Goal: Task Accomplishment & Management: Manage account settings

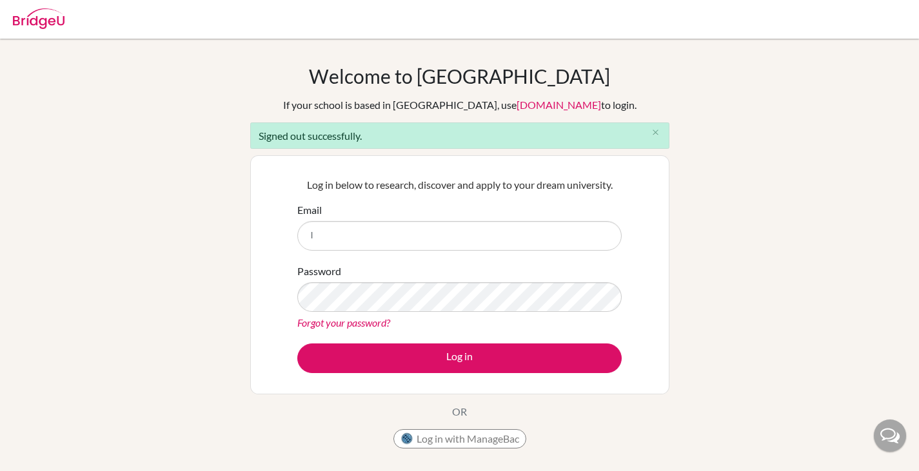
type input "lhogg@earj.com.br"
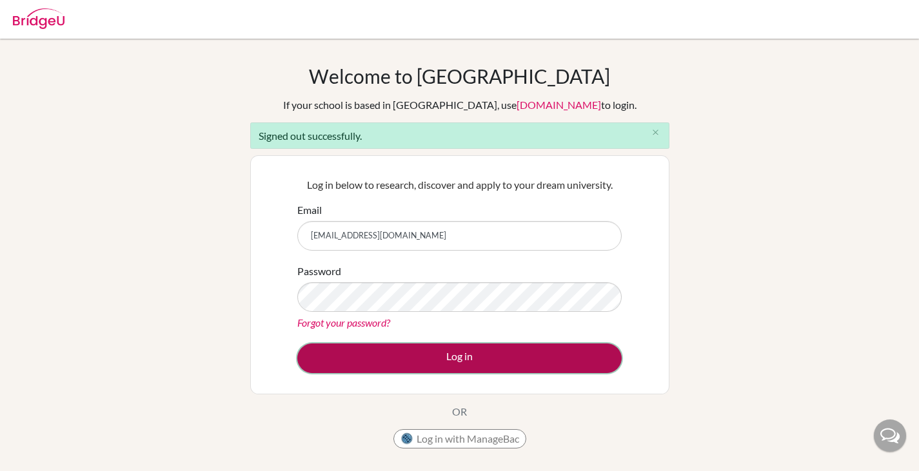
click at [413, 354] on button "Log in" at bounding box center [459, 359] width 324 height 30
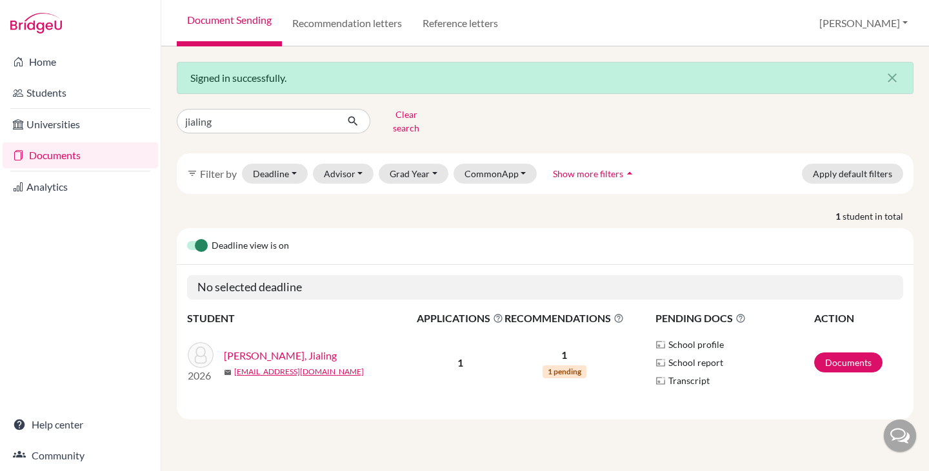
click at [244, 348] on link "Luiza Ye, Jialing" at bounding box center [280, 355] width 113 height 15
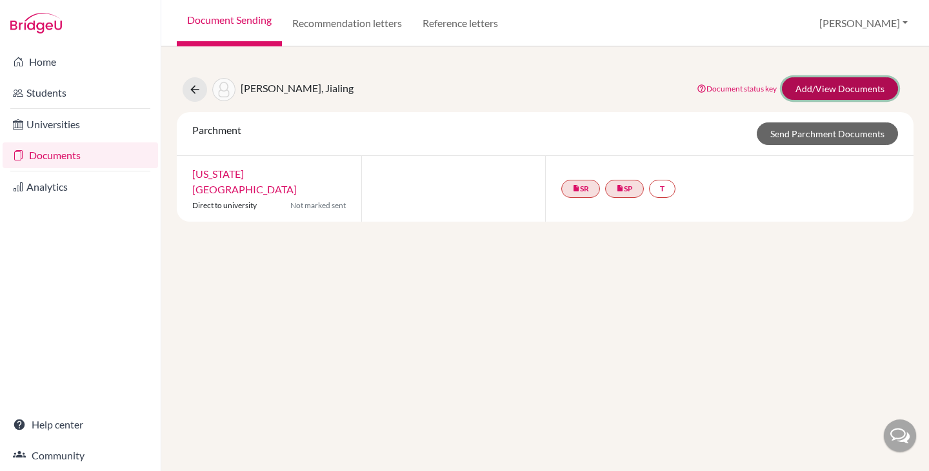
click at [805, 83] on link "Add/View Documents" at bounding box center [840, 88] width 116 height 23
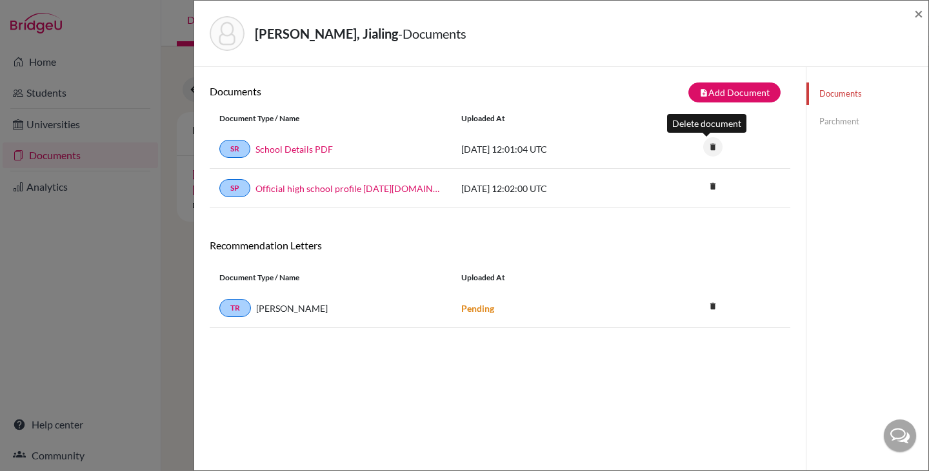
click at [707, 145] on icon "delete" at bounding box center [712, 146] width 19 height 19
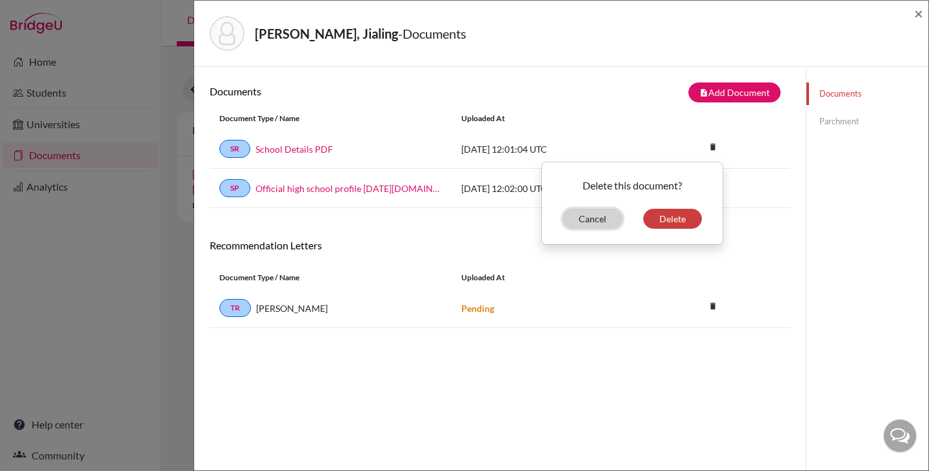
click at [588, 222] on button "Cancel" at bounding box center [592, 219] width 60 height 20
